Goal: Task Accomplishment & Management: Manage account settings

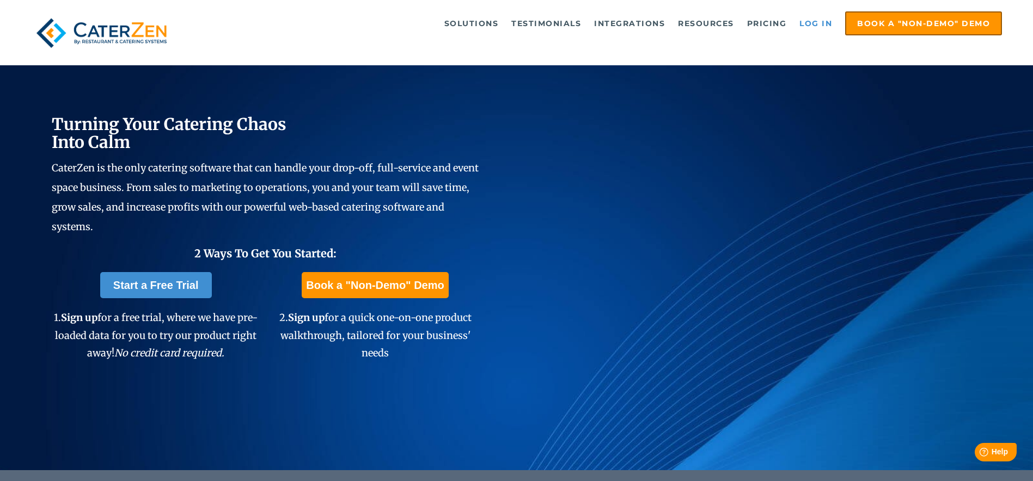
click at [817, 23] on link "Log in" at bounding box center [816, 24] width 44 height 22
click at [837, 23] on ul "Solutions Catering CRM Catering Sales Catering Management Catering Marketing Ca…" at bounding box center [599, 23] width 805 height 24
click at [823, 27] on link "Log in" at bounding box center [816, 24] width 44 height 22
click at [819, 20] on link "Log in" at bounding box center [816, 24] width 44 height 22
click at [809, 25] on link "Log in" at bounding box center [816, 24] width 44 height 22
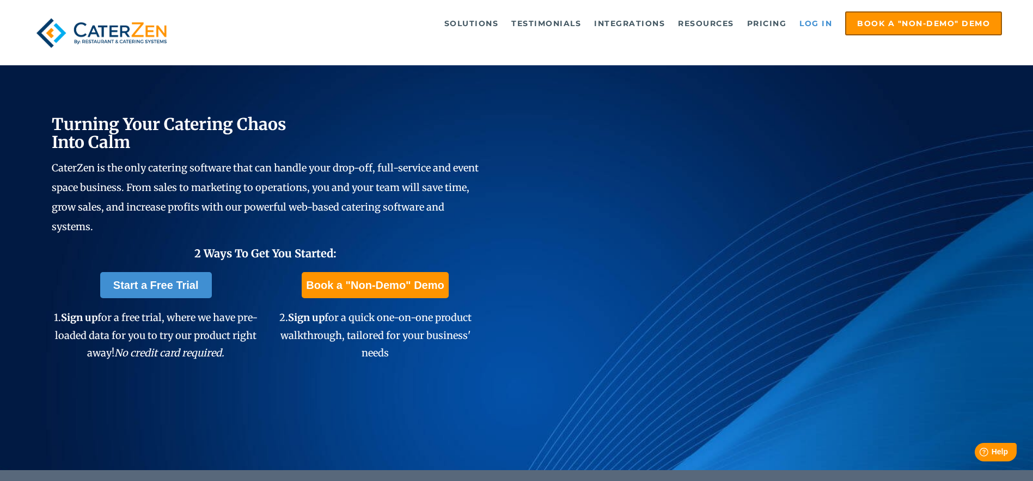
click at [804, 25] on link "Log in" at bounding box center [816, 24] width 44 height 22
